Goal: Task Accomplishment & Management: Complete application form

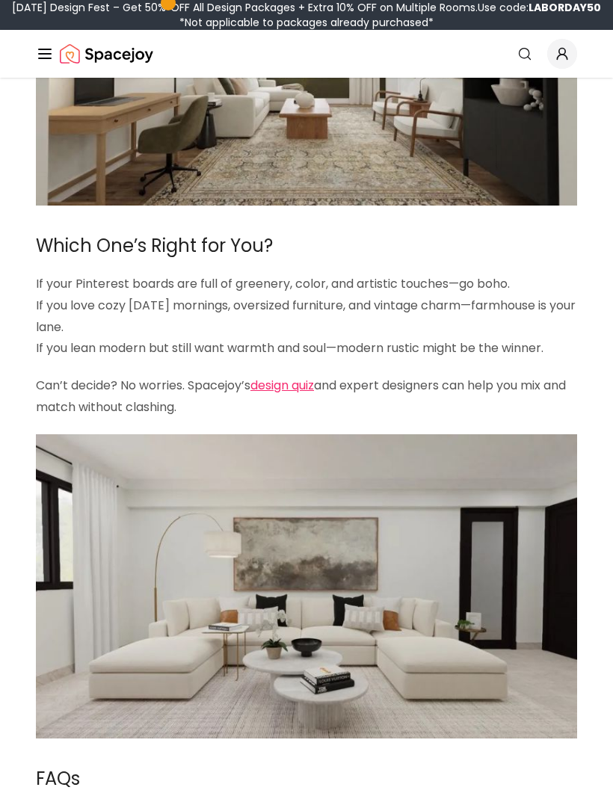
scroll to position [3200, 0]
click at [288, 377] on link "design quiz" at bounding box center [282, 385] width 64 height 17
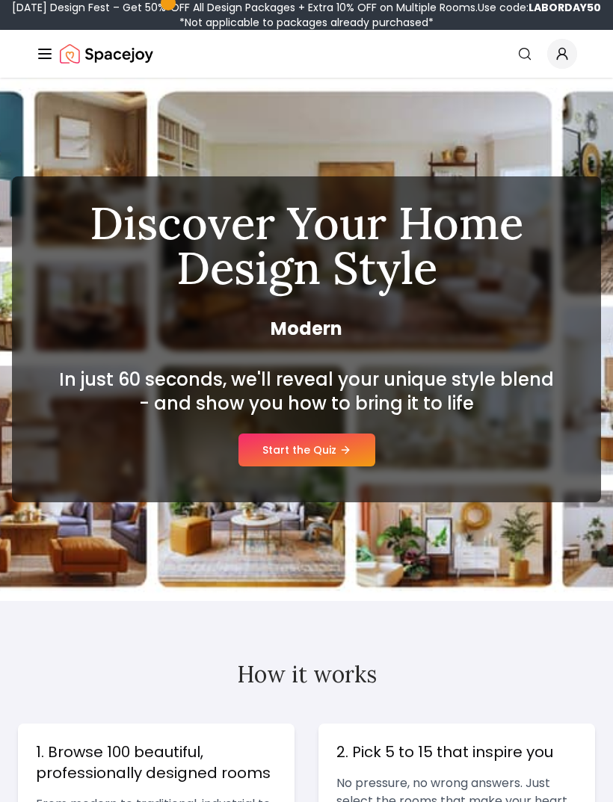
click at [345, 440] on link "Start the Quiz" at bounding box center [306, 449] width 137 height 33
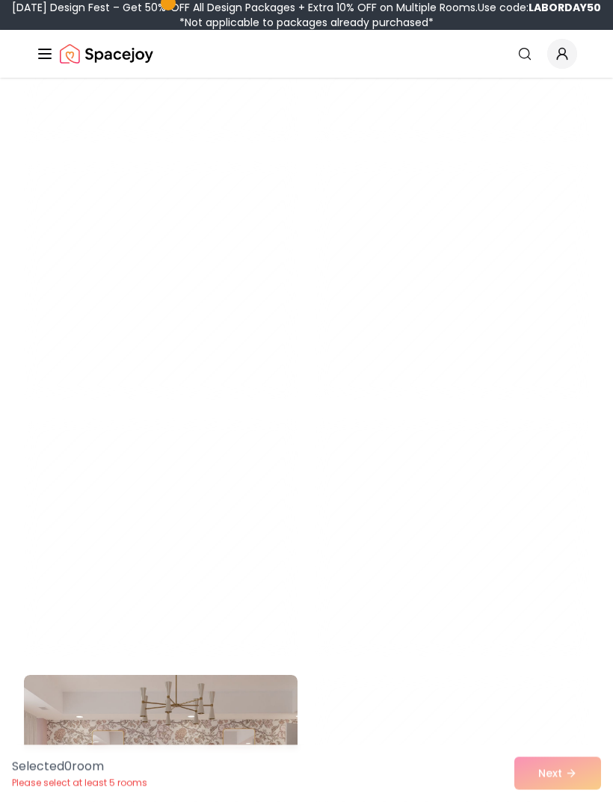
scroll to position [3458, 0]
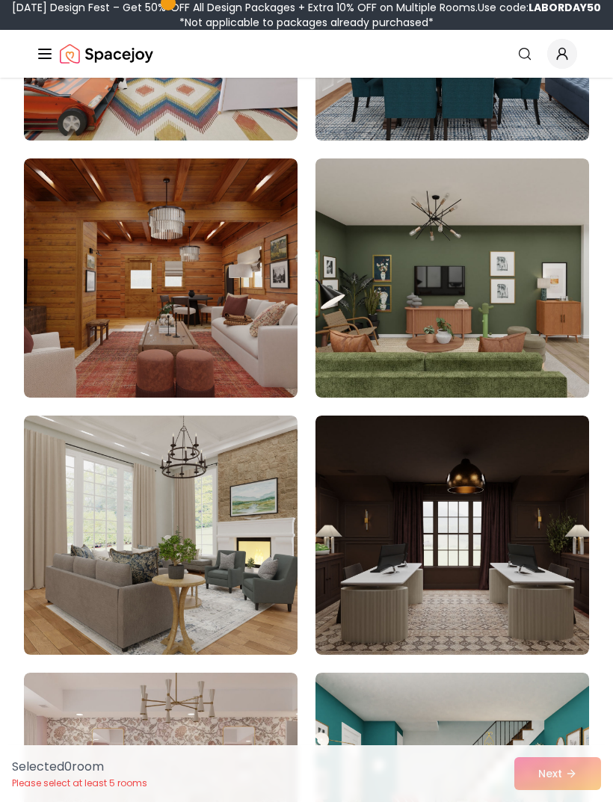
click at [99, 536] on img at bounding box center [160, 534] width 273 height 239
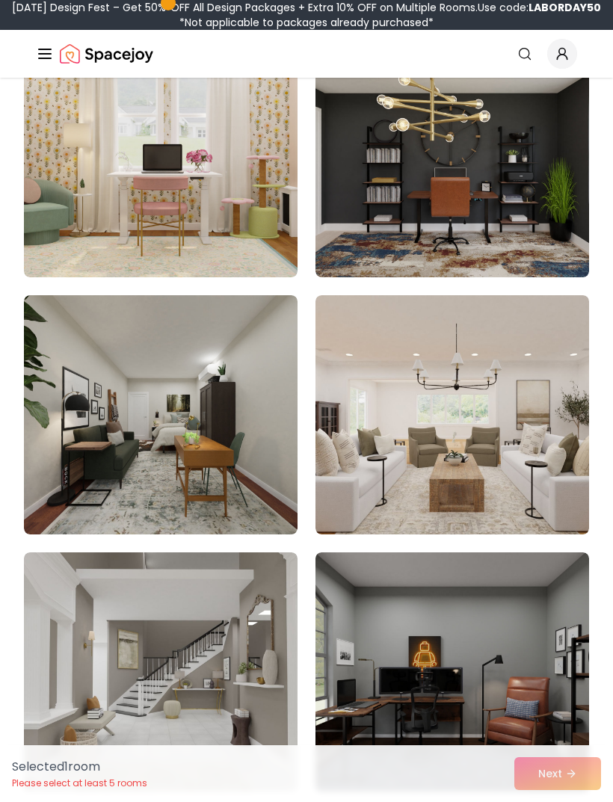
scroll to position [4610, 0]
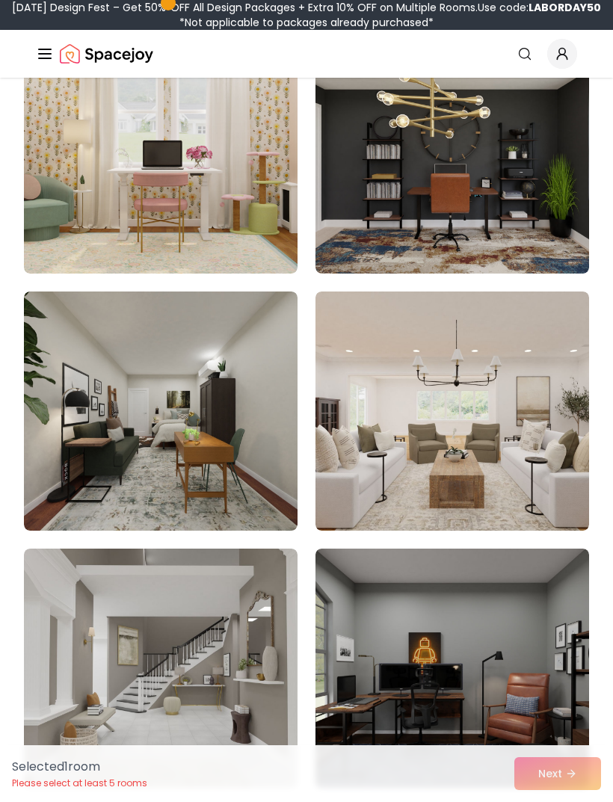
click at [75, 463] on img at bounding box center [160, 410] width 273 height 239
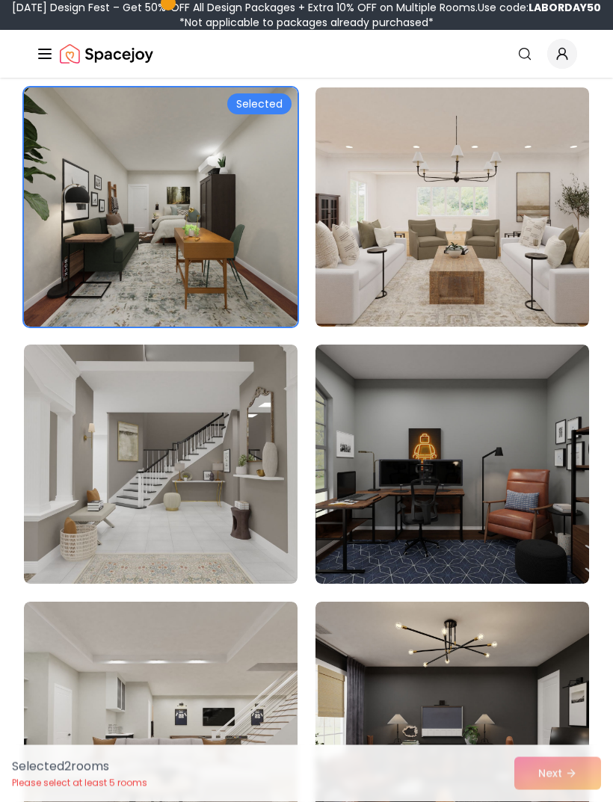
scroll to position [4814, 0]
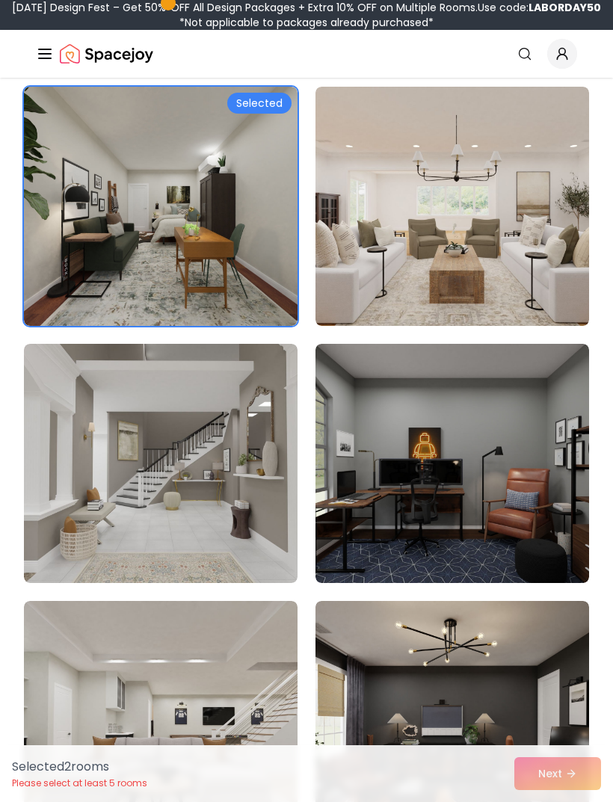
click at [122, 513] on img at bounding box center [160, 463] width 273 height 239
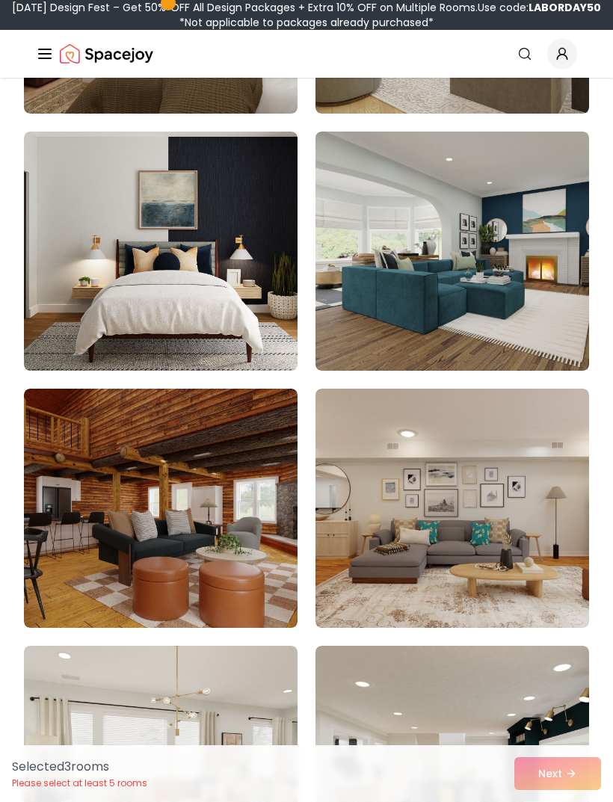
scroll to position [7850, 0]
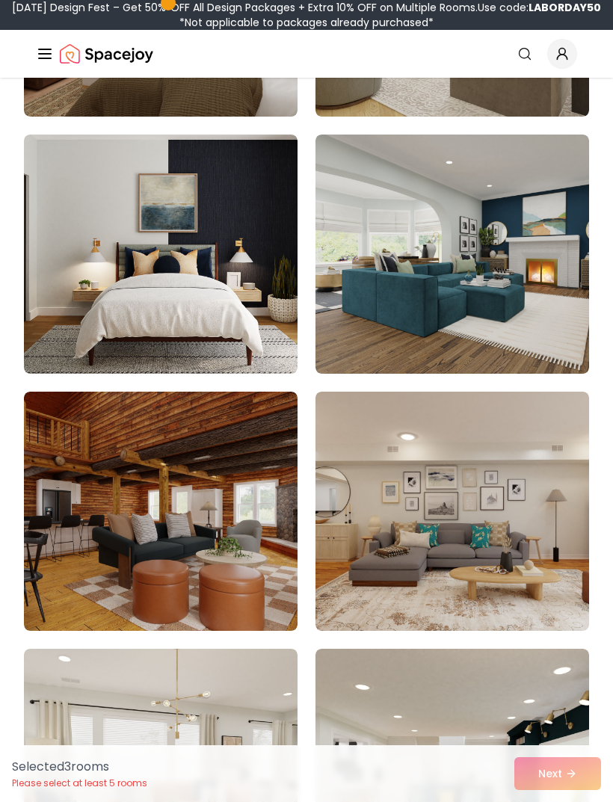
click at [527, 297] on img at bounding box center [451, 253] width 273 height 239
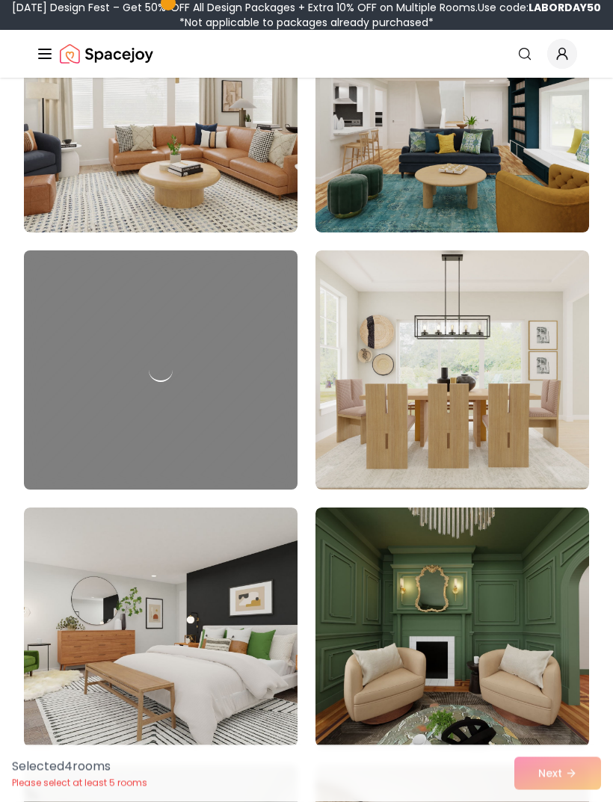
scroll to position [8506, 0]
click at [501, 595] on img at bounding box center [451, 626] width 273 height 239
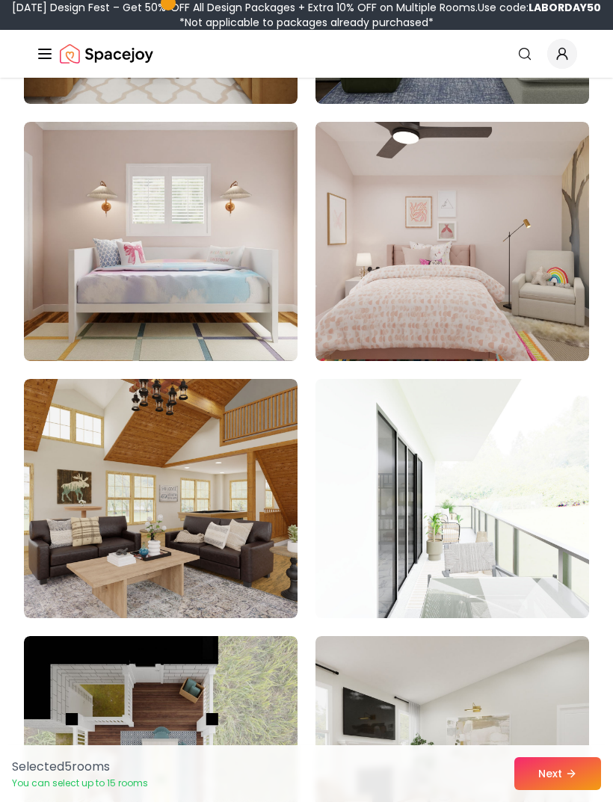
scroll to position [10692, 0]
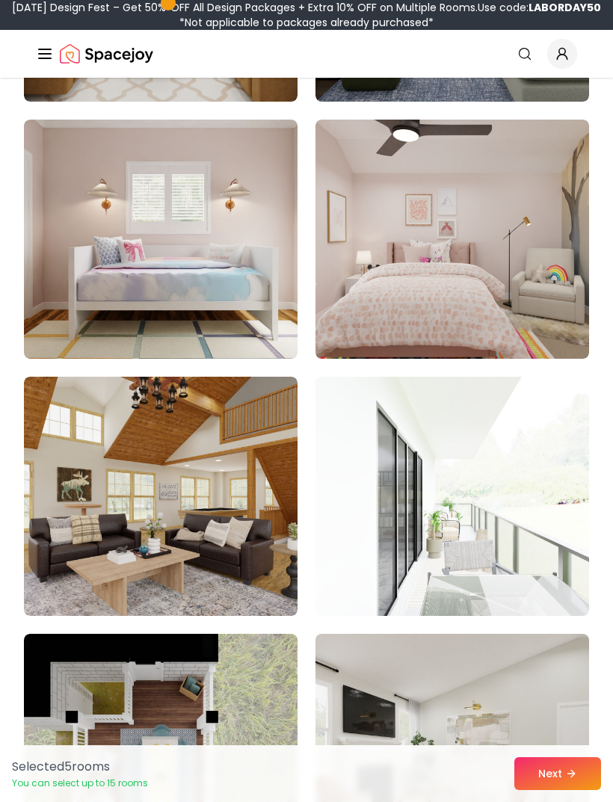
click at [108, 507] on img at bounding box center [160, 496] width 273 height 239
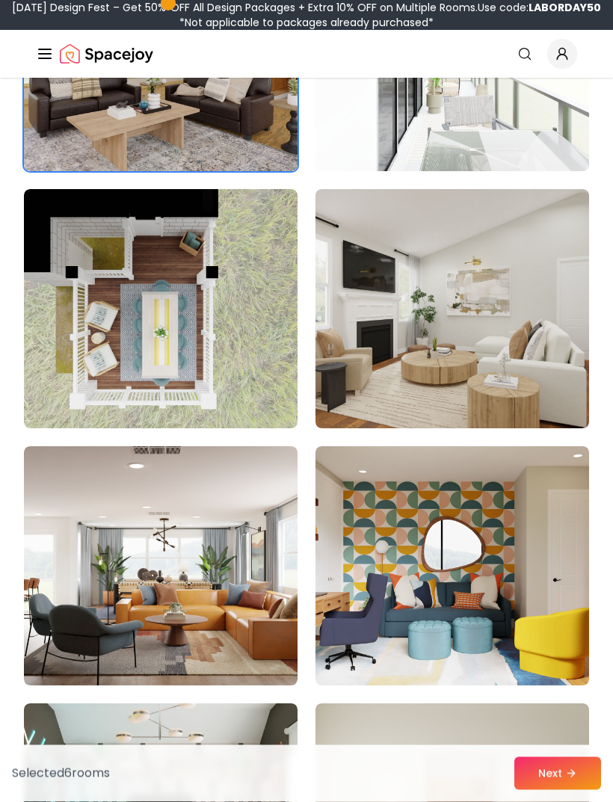
scroll to position [11140, 0]
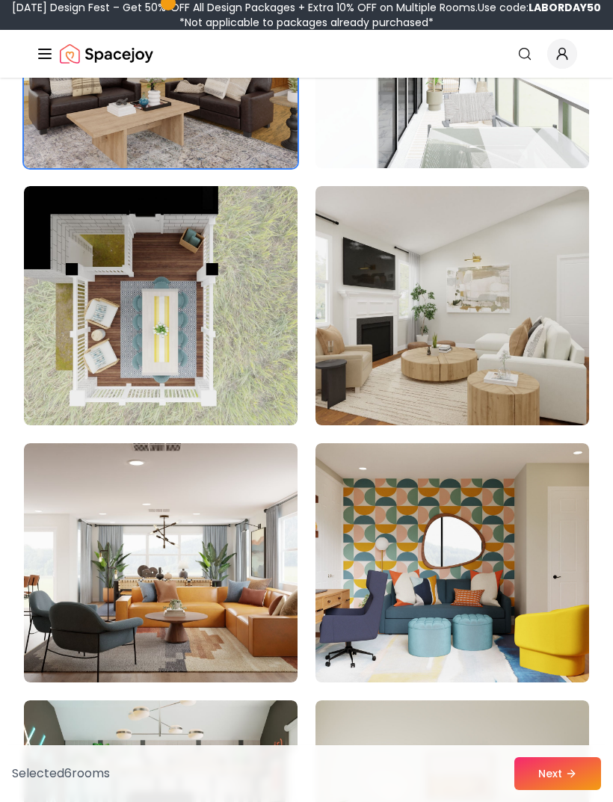
click at [92, 343] on img at bounding box center [160, 305] width 273 height 239
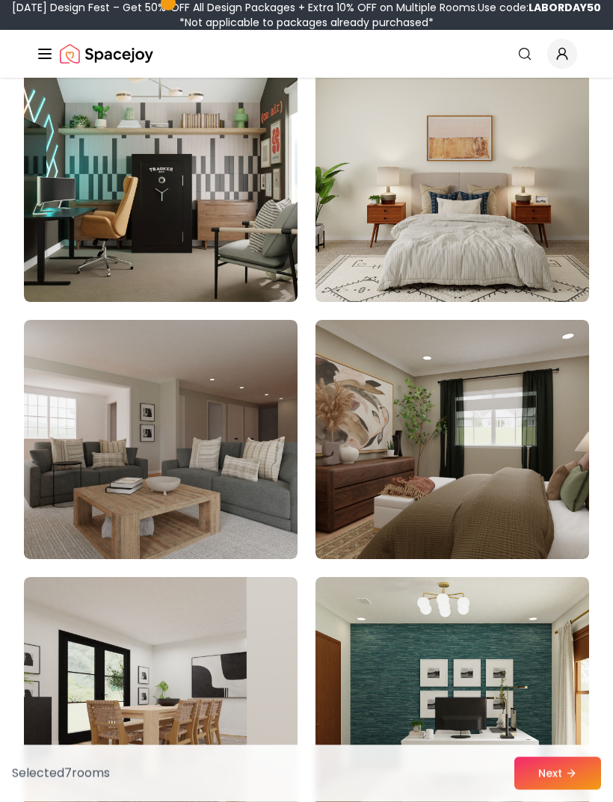
scroll to position [11777, 0]
click at [499, 227] on img at bounding box center [451, 182] width 273 height 239
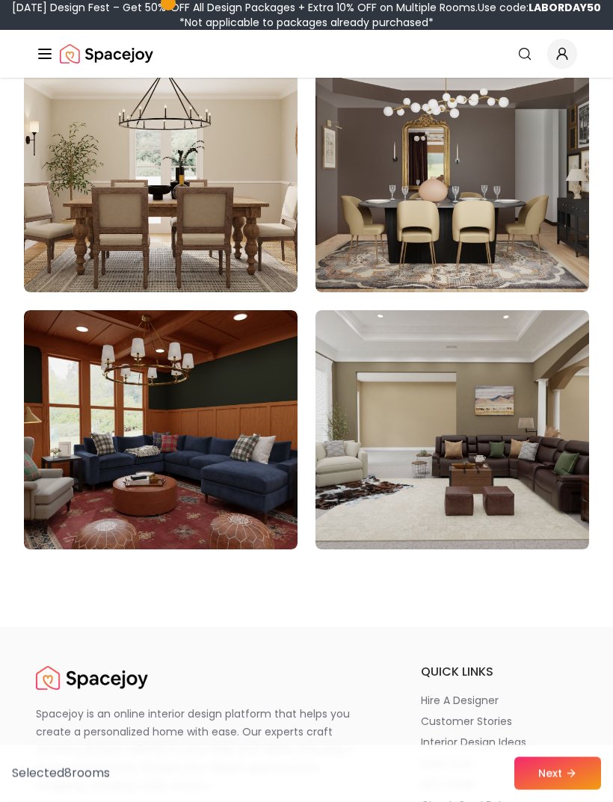
scroll to position [12558, 0]
click at [475, 474] on img at bounding box center [451, 429] width 273 height 239
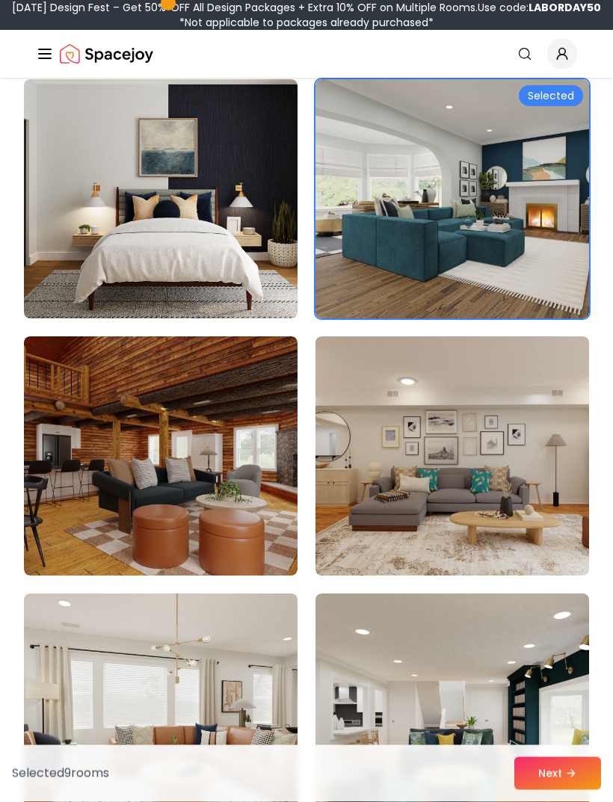
scroll to position [7906, 0]
click at [489, 484] on img at bounding box center [451, 455] width 273 height 239
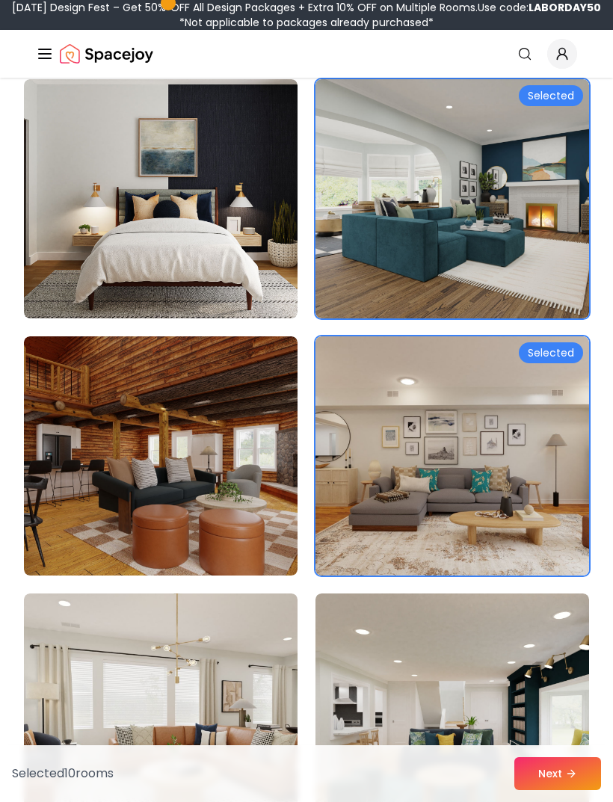
click at [139, 475] on img at bounding box center [160, 455] width 273 height 239
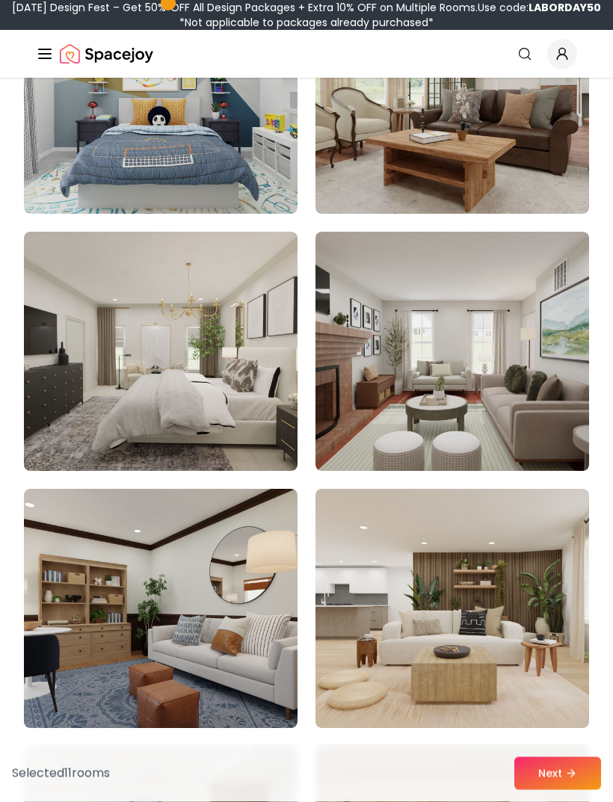
scroll to position [9295, 0]
click at [183, 370] on img at bounding box center [160, 351] width 273 height 239
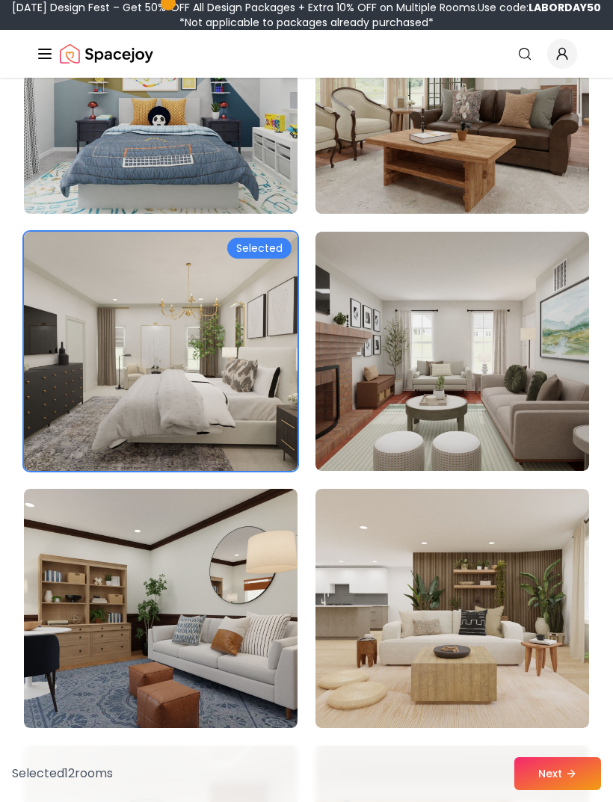
click at [574, 779] on icon at bounding box center [571, 773] width 12 height 12
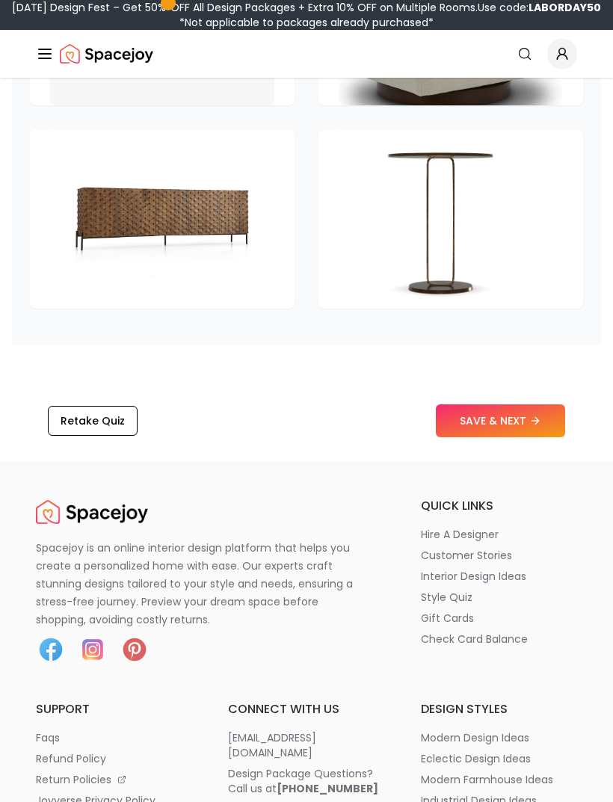
scroll to position [3161, 0]
click at [535, 418] on icon at bounding box center [535, 421] width 12 height 12
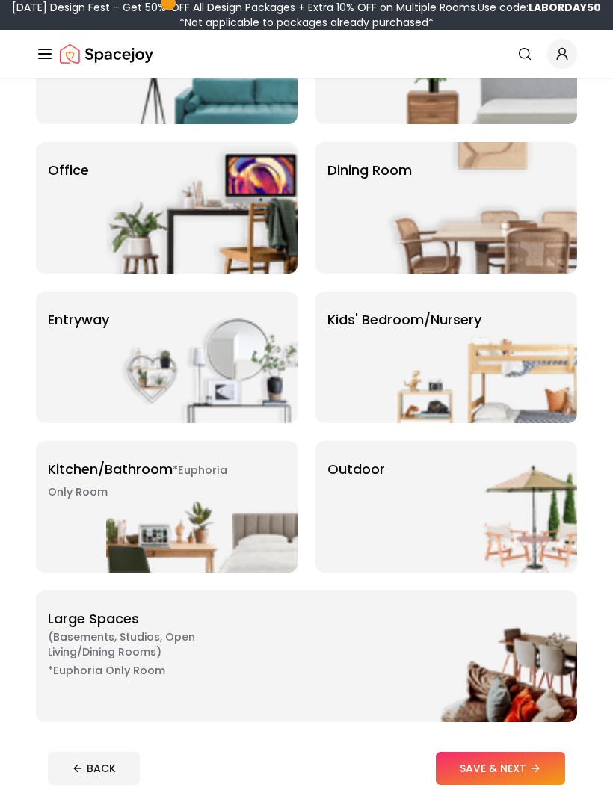
scroll to position [217, 0]
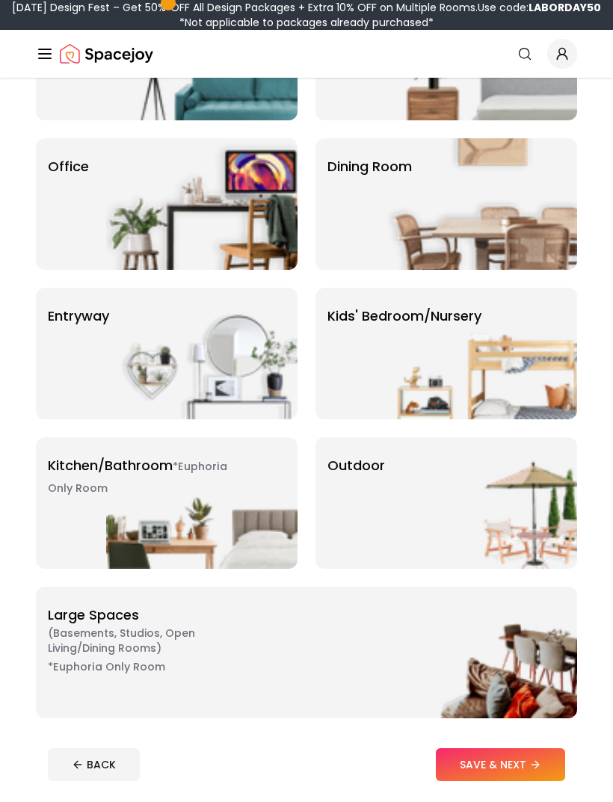
click at [128, 498] on img at bounding box center [201, 502] width 191 height 131
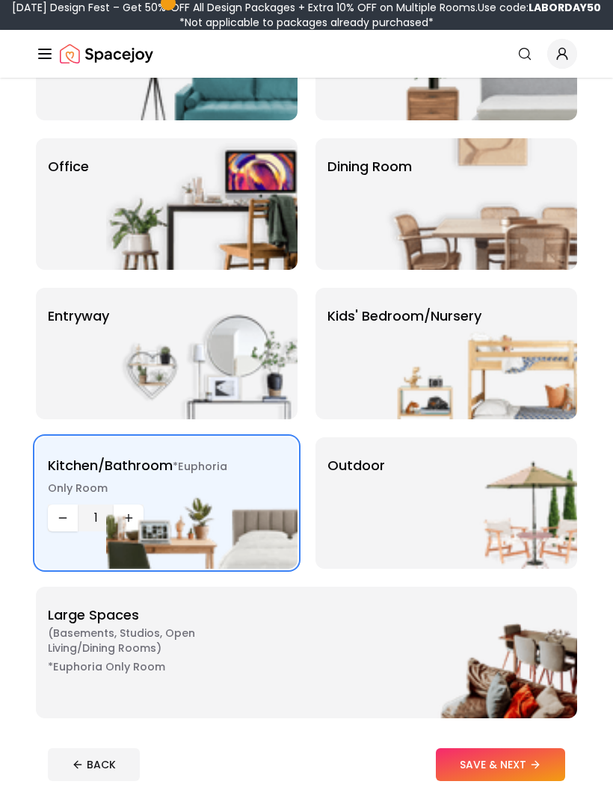
click at [140, 518] on img at bounding box center [201, 502] width 191 height 131
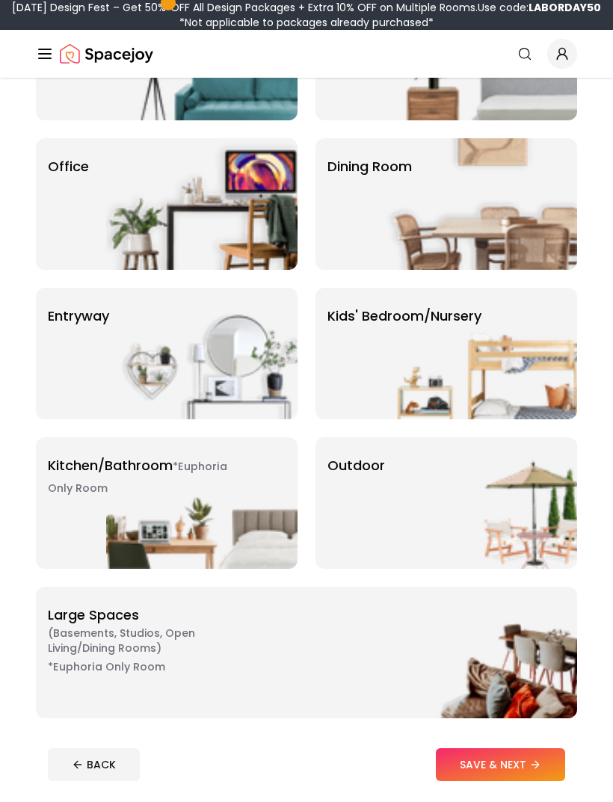
click at [121, 493] on img at bounding box center [201, 502] width 191 height 131
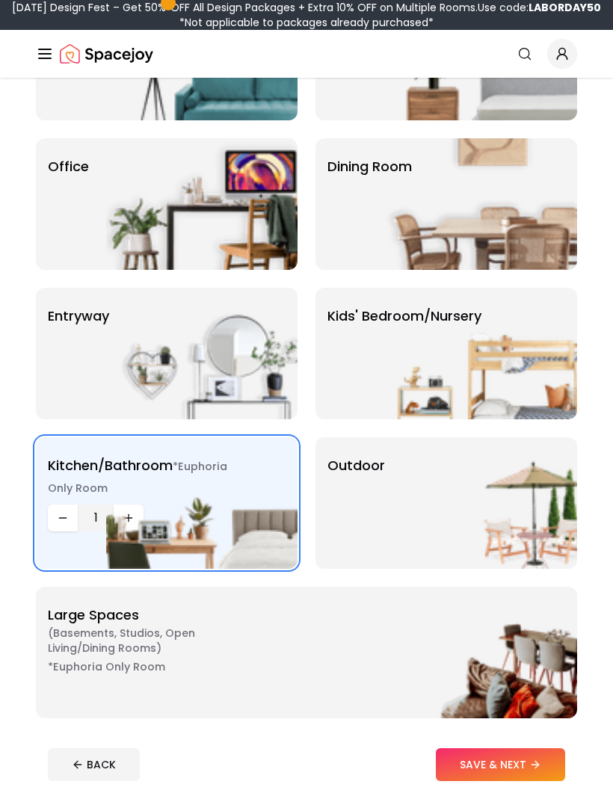
click at [552, 767] on button "SAVE & NEXT" at bounding box center [500, 764] width 129 height 33
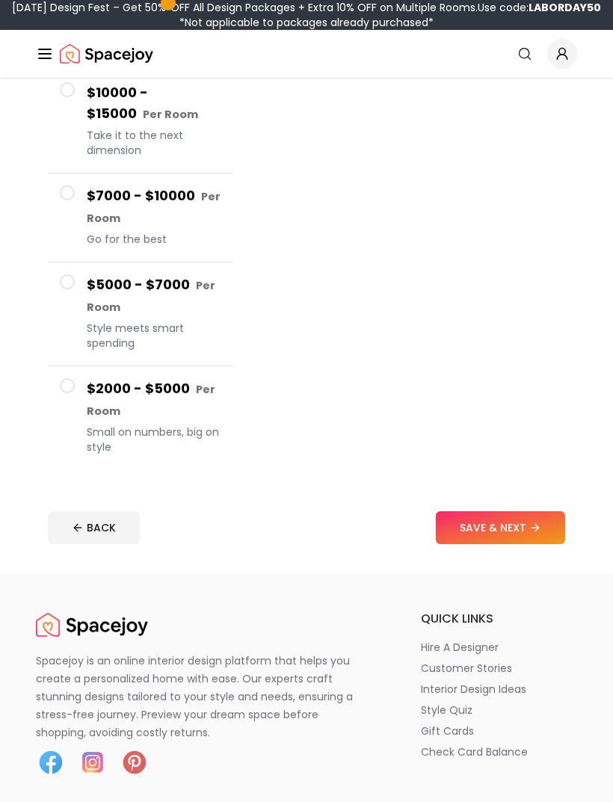
scroll to position [309, 0]
click at [66, 398] on button "$2000 - $5000 Per Room Small on numbers, big on style" at bounding box center [140, 417] width 185 height 103
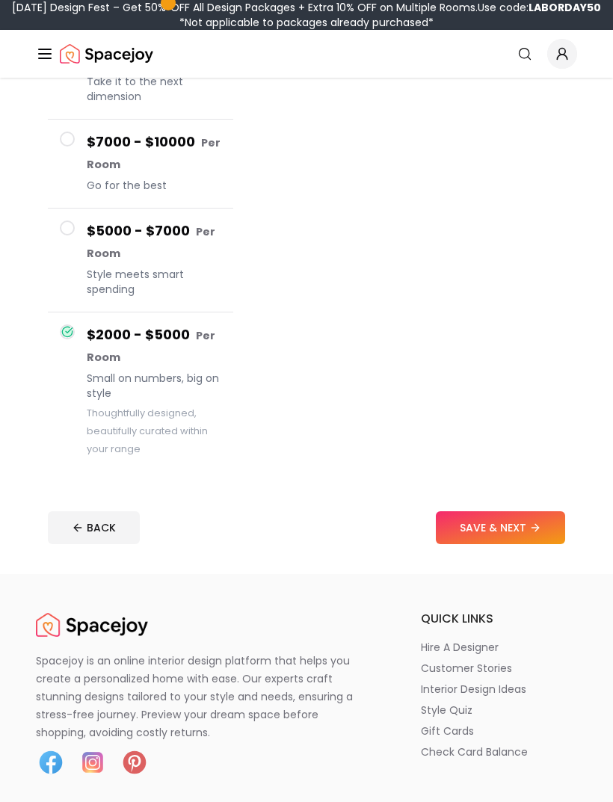
click at [527, 533] on button "SAVE & NEXT" at bounding box center [500, 527] width 129 height 33
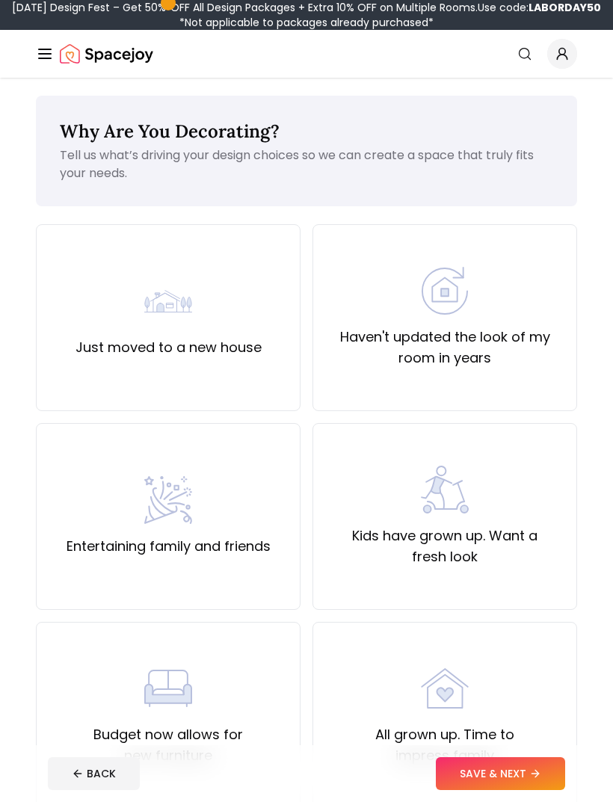
click at [452, 341] on label "Haven't updated the look of my room in years" at bounding box center [444, 347] width 239 height 42
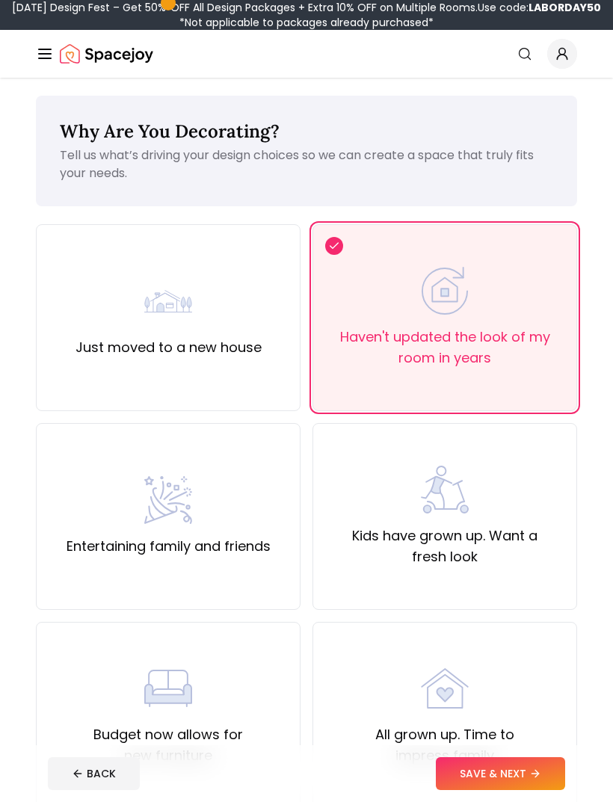
click at [494, 774] on button "SAVE & NEXT" at bounding box center [500, 773] width 129 height 33
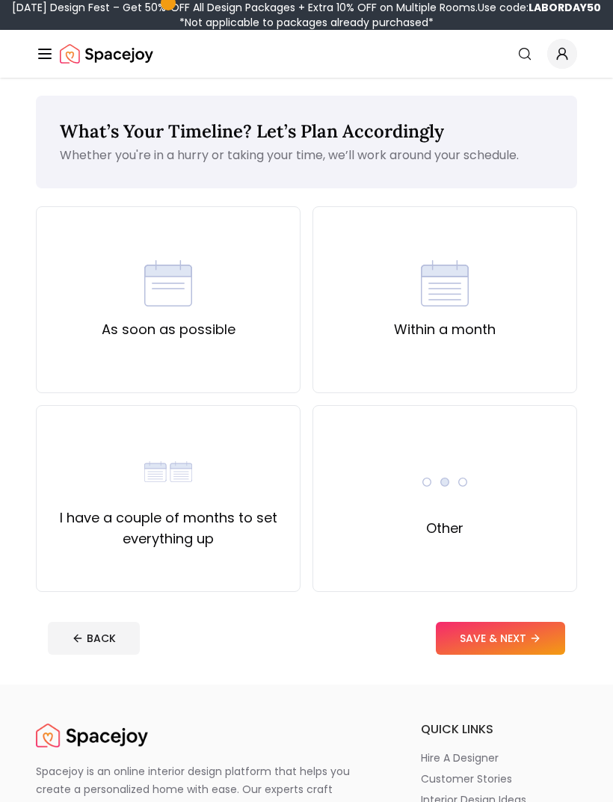
click at [93, 354] on div "As soon as possible" at bounding box center [168, 299] width 264 height 187
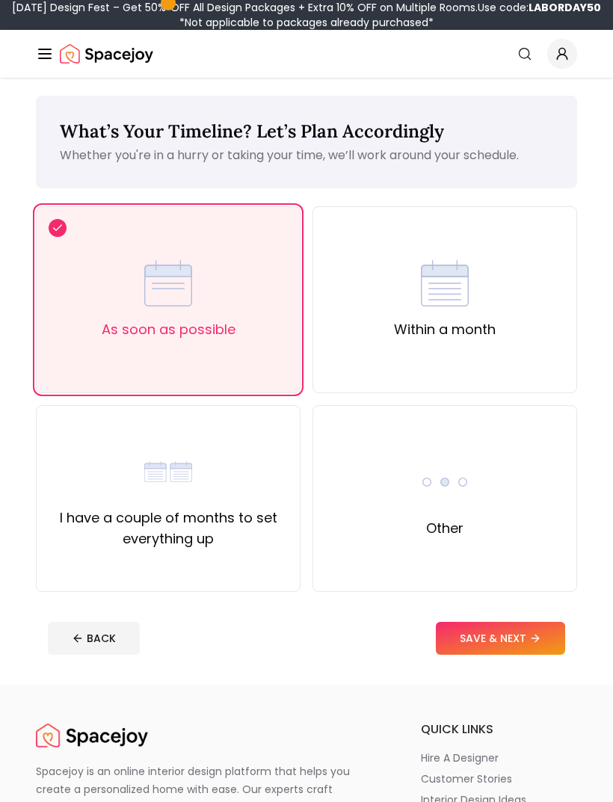
click at [513, 631] on button "SAVE & NEXT" at bounding box center [500, 638] width 129 height 33
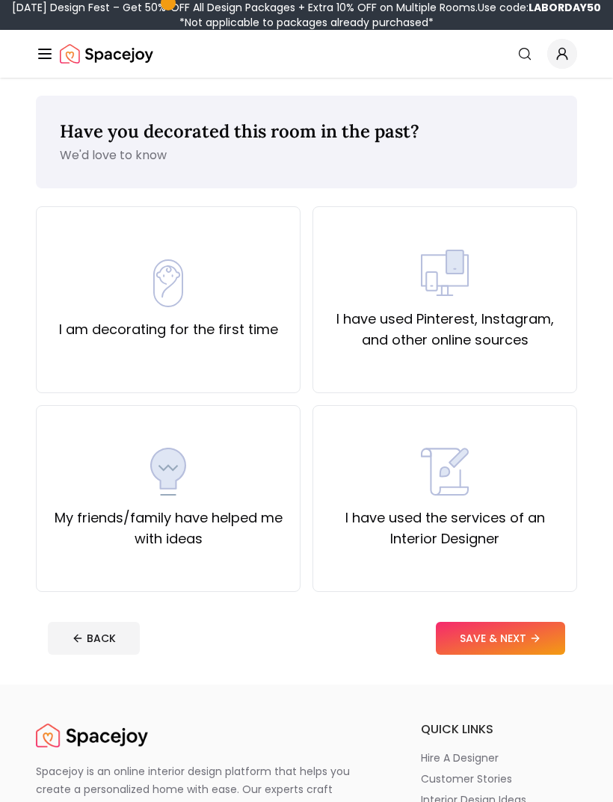
click at [132, 463] on div "My friends/family have helped me with ideas" at bounding box center [168, 499] width 239 height 102
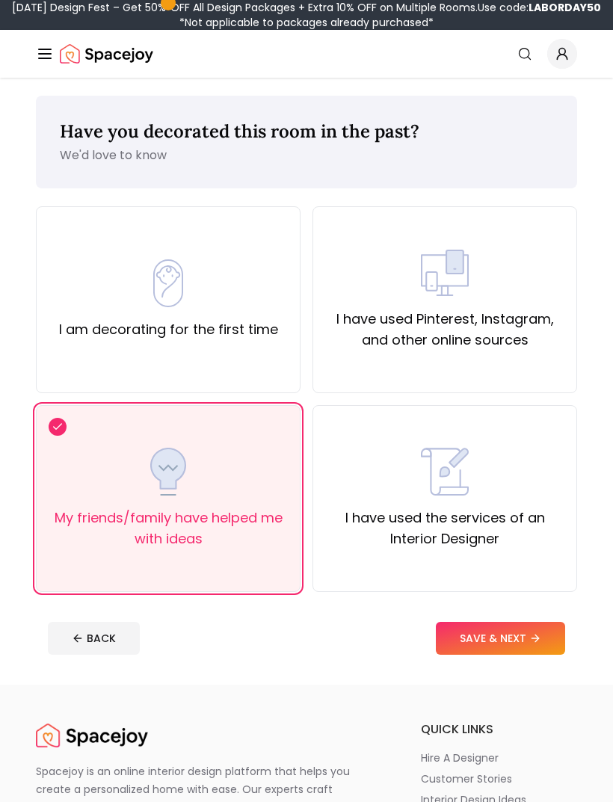
click at [511, 639] on button "SAVE & NEXT" at bounding box center [500, 638] width 129 height 33
